Goal: Check status: Check status

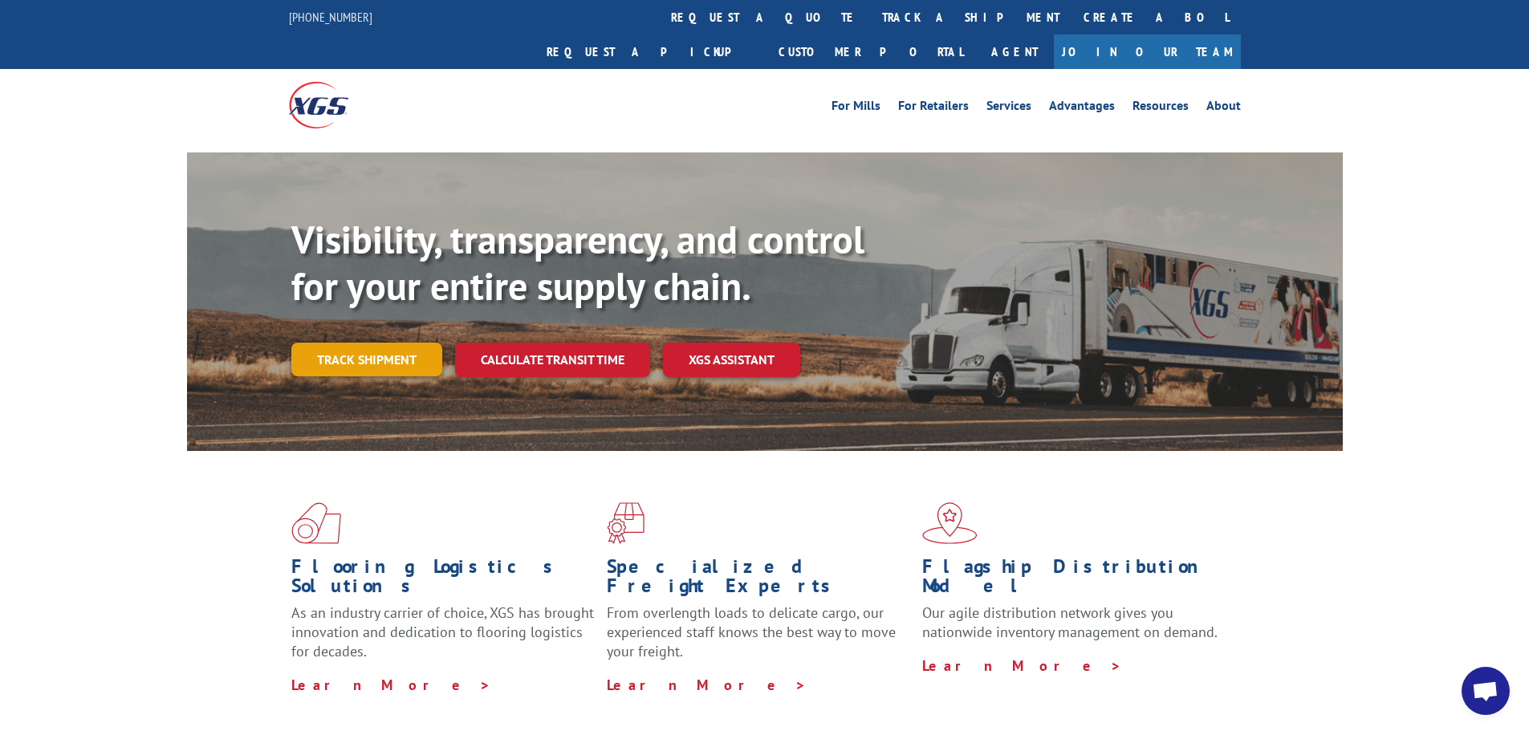
click at [399, 343] on link "Track shipment" at bounding box center [366, 360] width 151 height 34
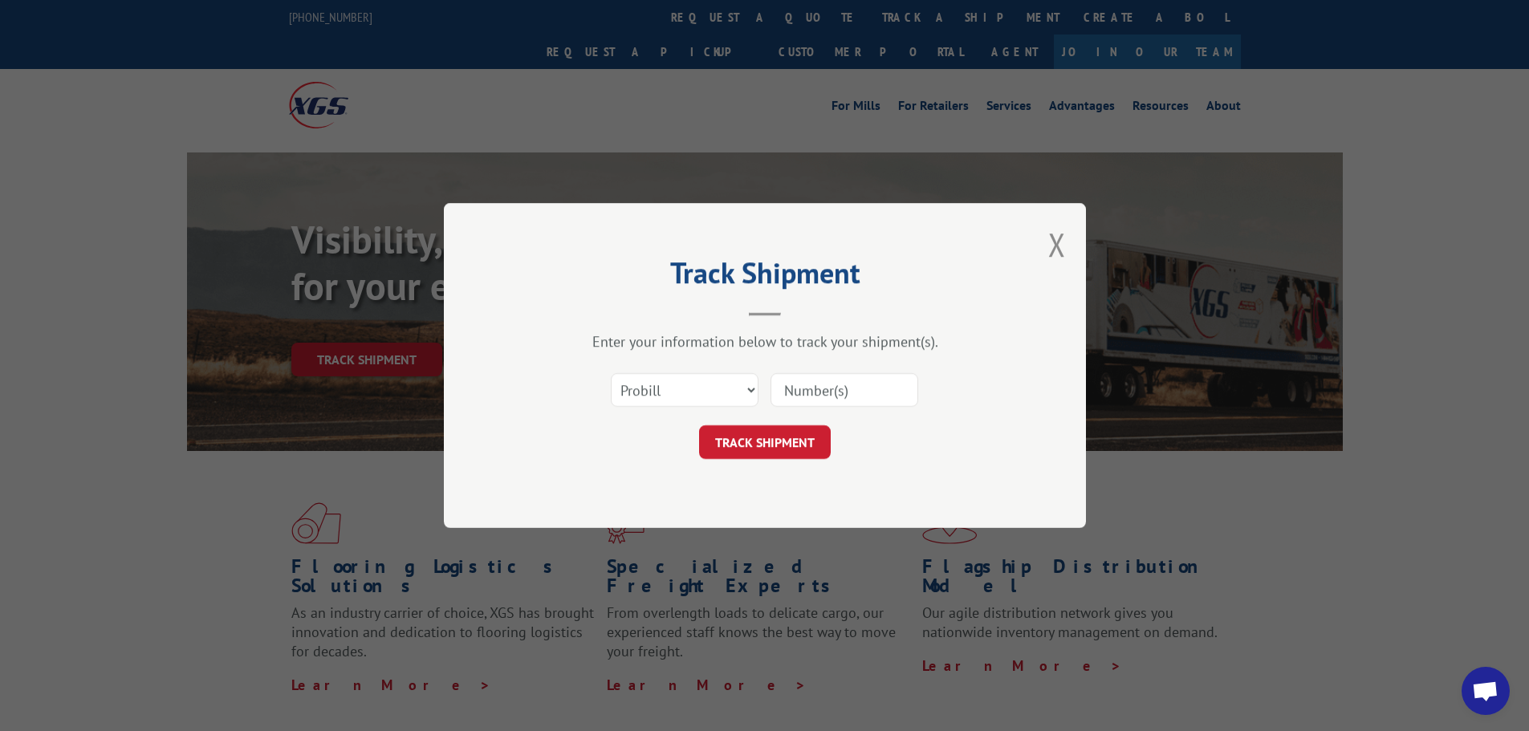
click at [838, 388] on input at bounding box center [844, 390] width 148 height 34
drag, startPoint x: 838, startPoint y: 388, endPoint x: 802, endPoint y: 391, distance: 35.4
click at [802, 391] on input at bounding box center [844, 390] width 148 height 34
type input "17262271"
click at [788, 437] on button "TRACK SHIPMENT" at bounding box center [765, 442] width 132 height 34
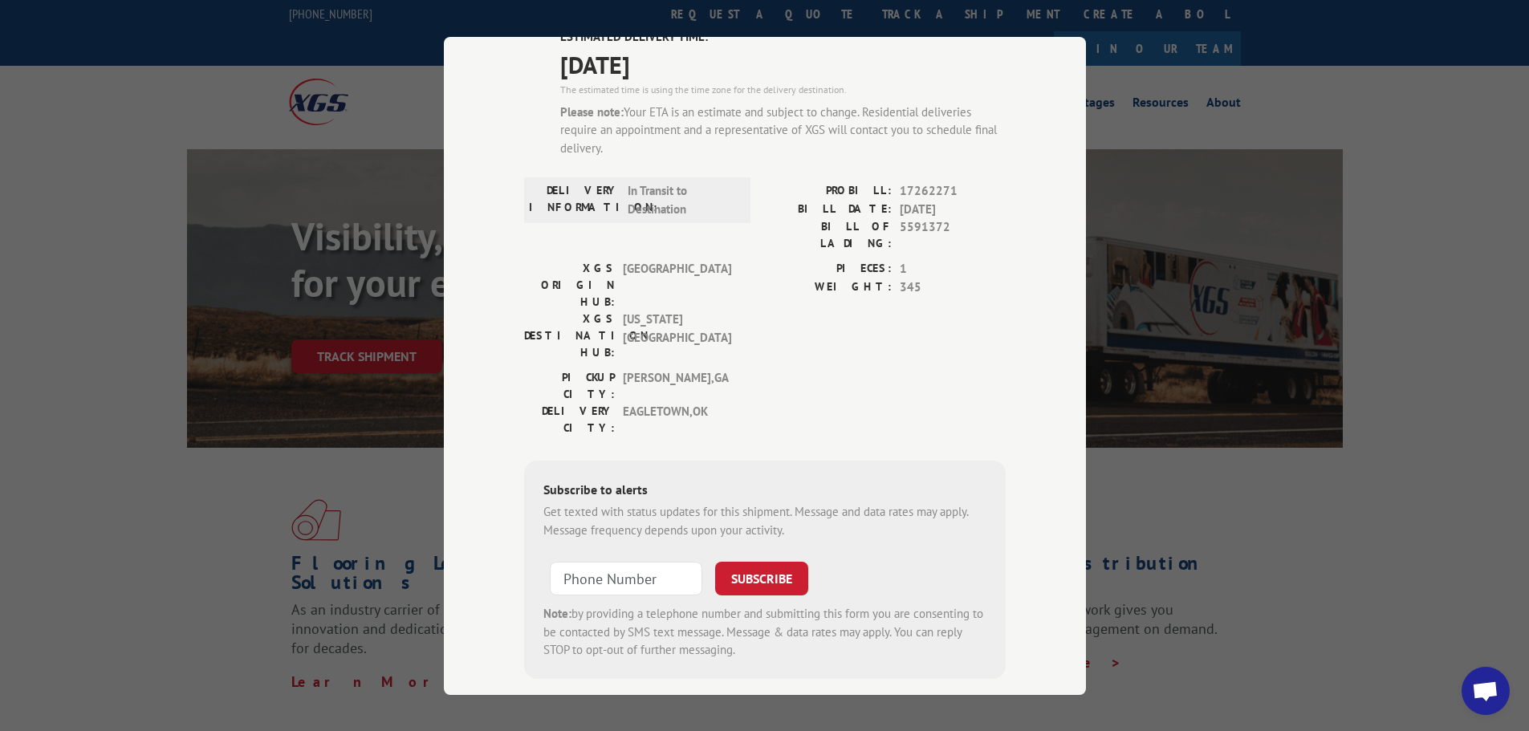
scroll to position [4, 0]
click at [635, 562] on input "+1 (___) ___-____" at bounding box center [626, 579] width 152 height 34
type input "[PHONE_NUMBER]"
drag, startPoint x: 751, startPoint y: 477, endPoint x: 750, endPoint y: 469, distance: 8.1
click at [750, 562] on button "SUBSCRIBE" at bounding box center [761, 579] width 93 height 34
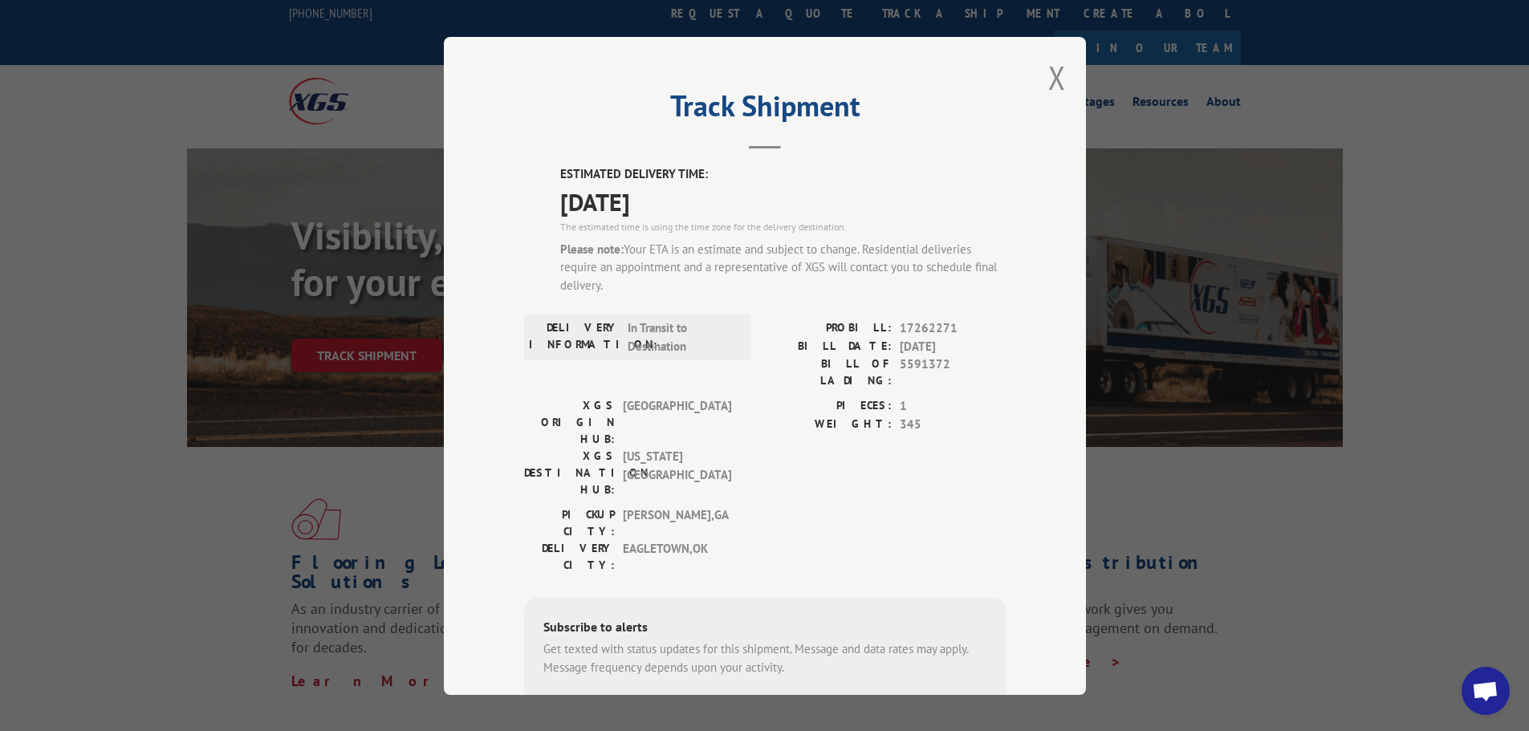
scroll to position [0, 0]
click at [1055, 79] on button "Close modal" at bounding box center [1057, 78] width 18 height 43
